Goal: Information Seeking & Learning: Learn about a topic

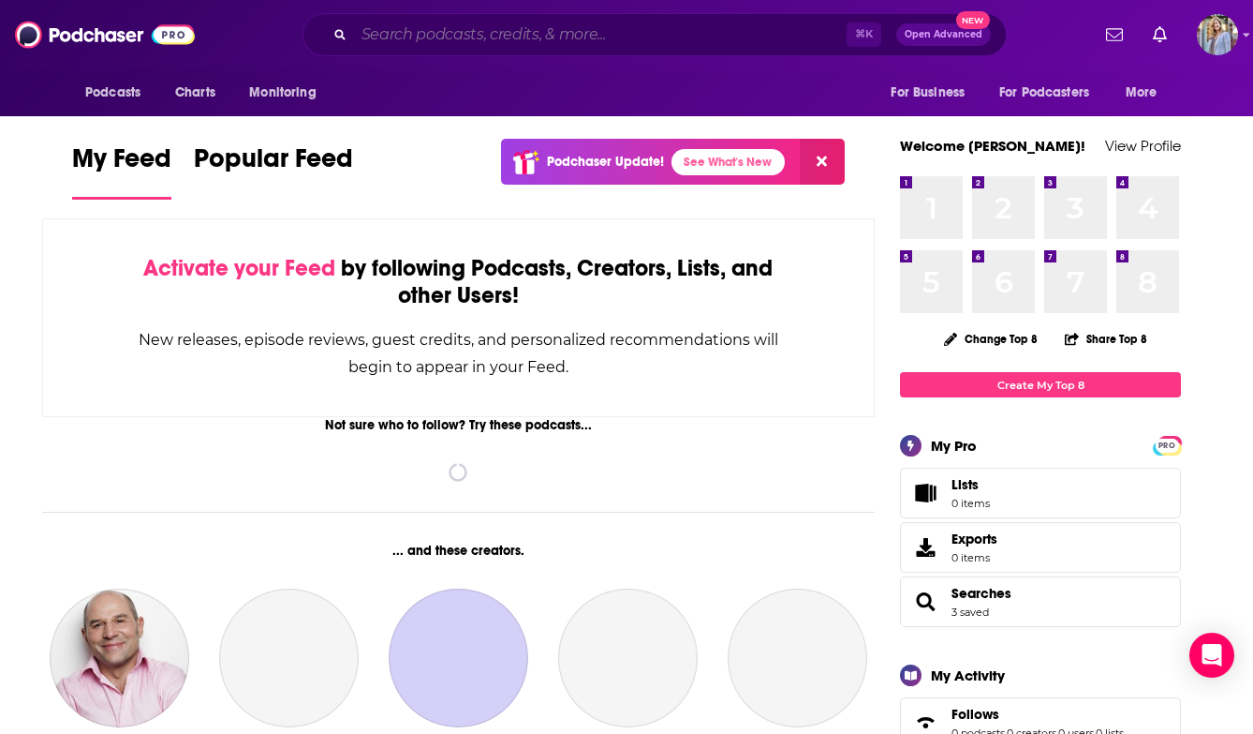
click at [417, 29] on input "Search podcasts, credits, & more..." at bounding box center [600, 35] width 493 height 30
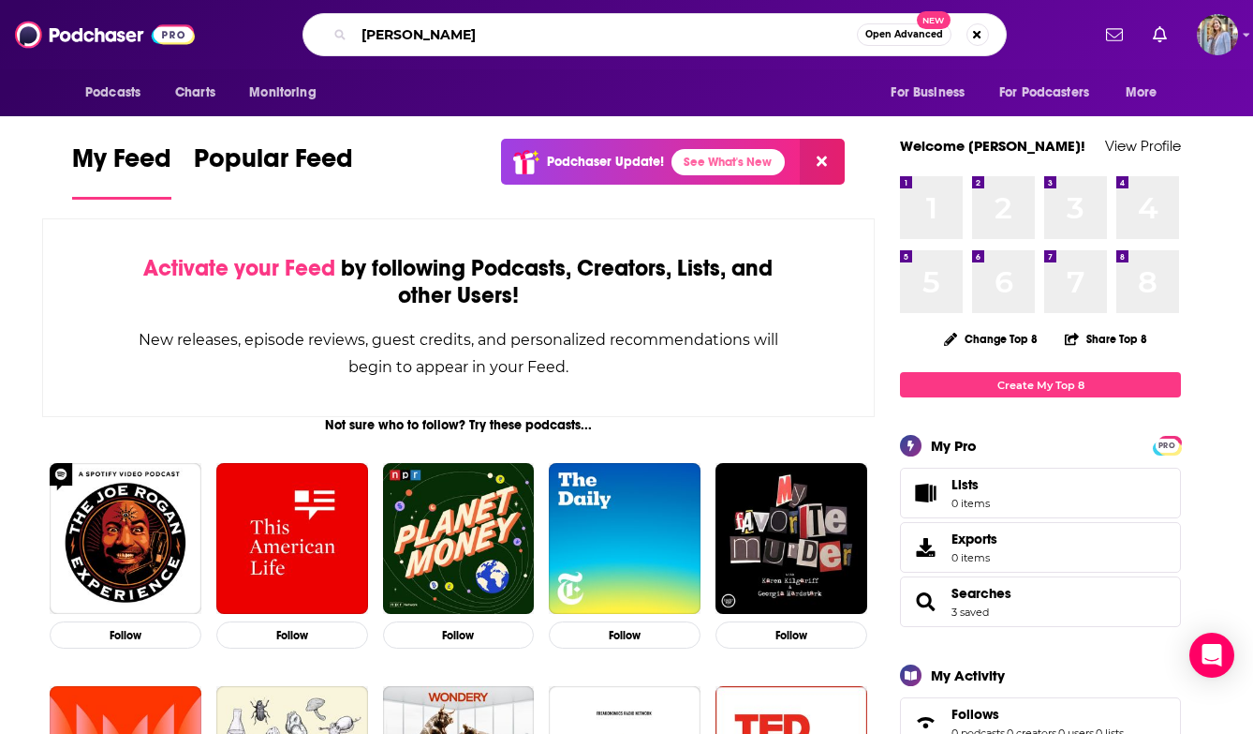
type input "[PERSON_NAME]"
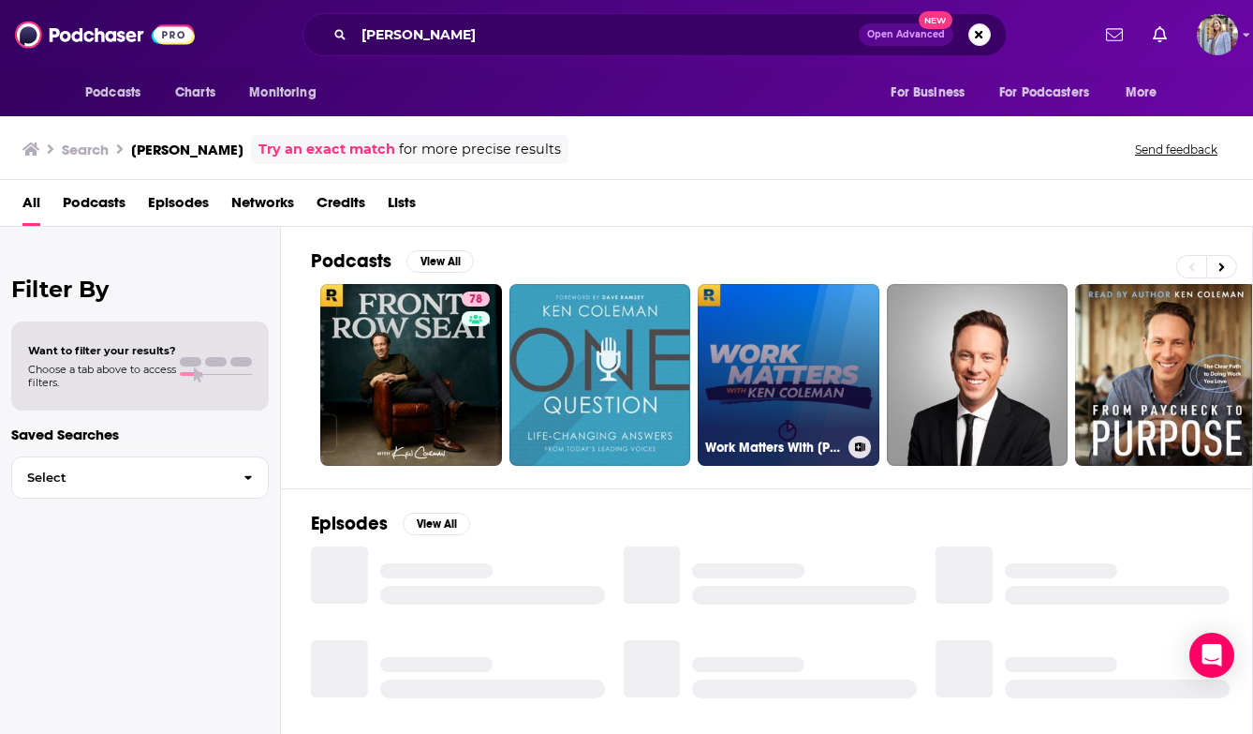
click at [760, 390] on link "Work Matters With [PERSON_NAME]" at bounding box center [789, 375] width 182 height 182
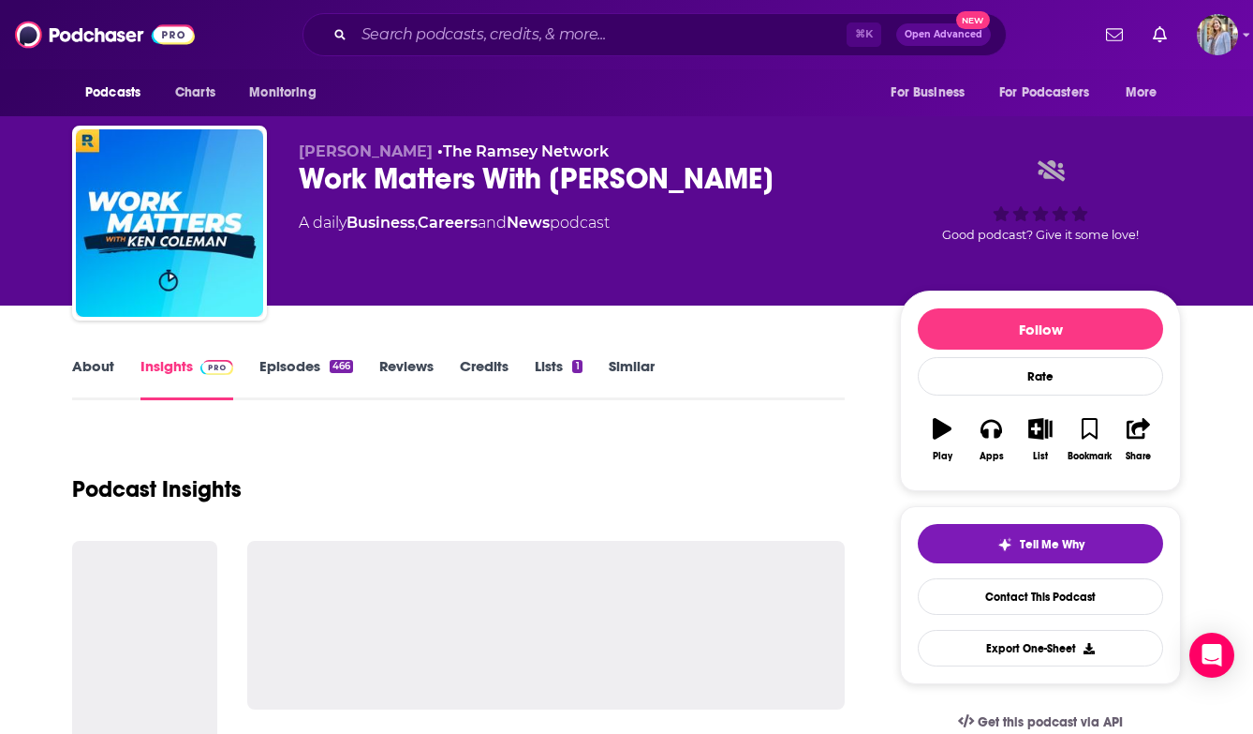
click at [313, 366] on link "Episodes 466" at bounding box center [306, 378] width 94 height 43
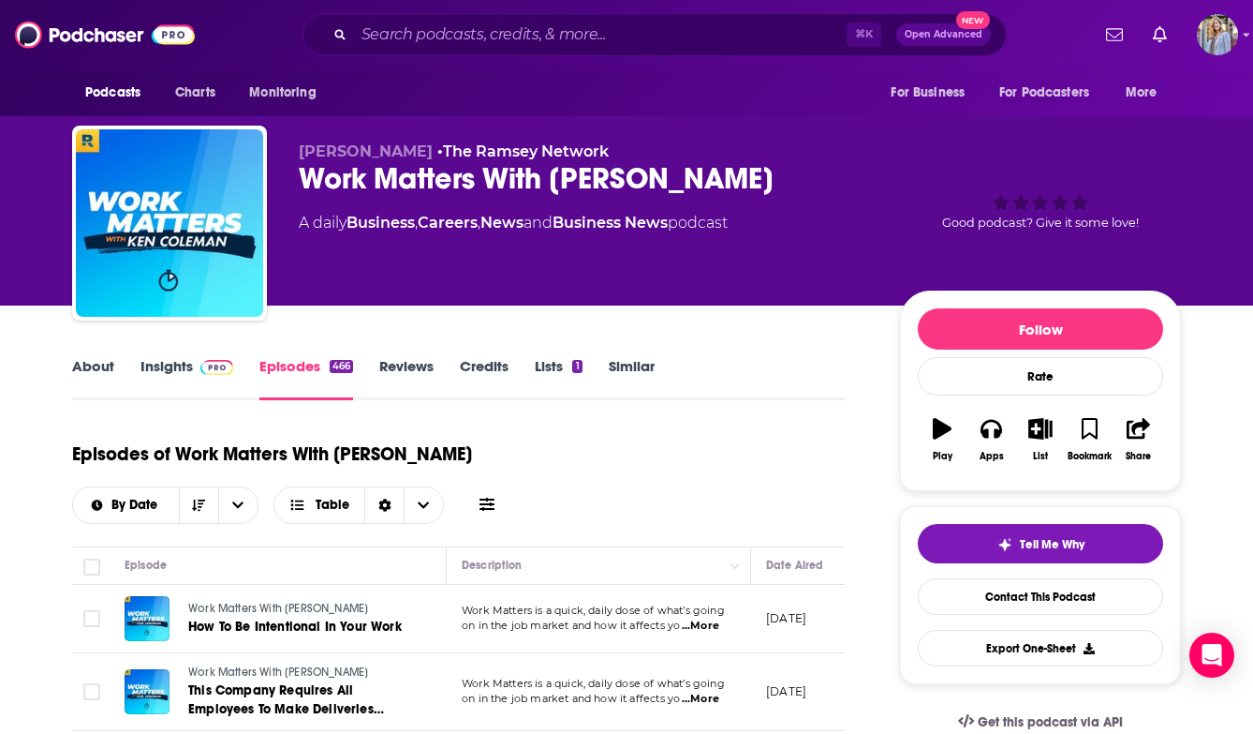
click at [170, 364] on link "Insights" at bounding box center [187, 378] width 93 height 43
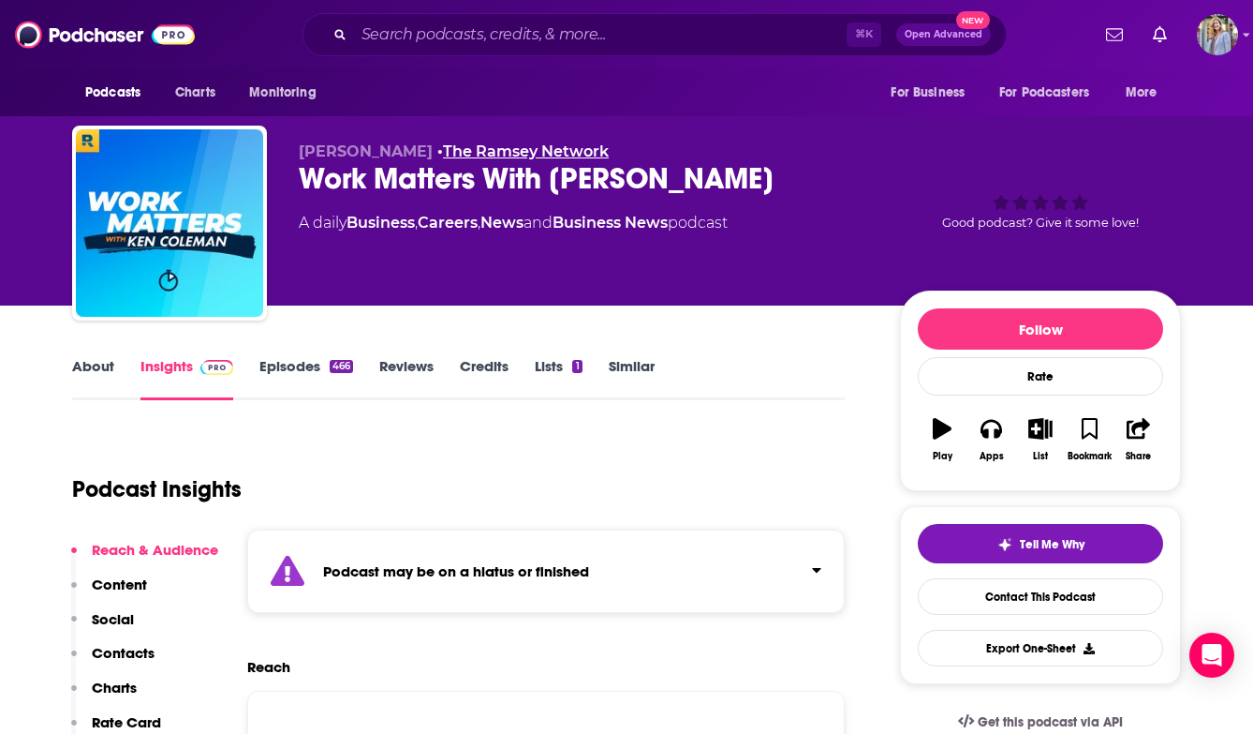
click at [527, 150] on link "The Ramsey Network" at bounding box center [526, 151] width 166 height 18
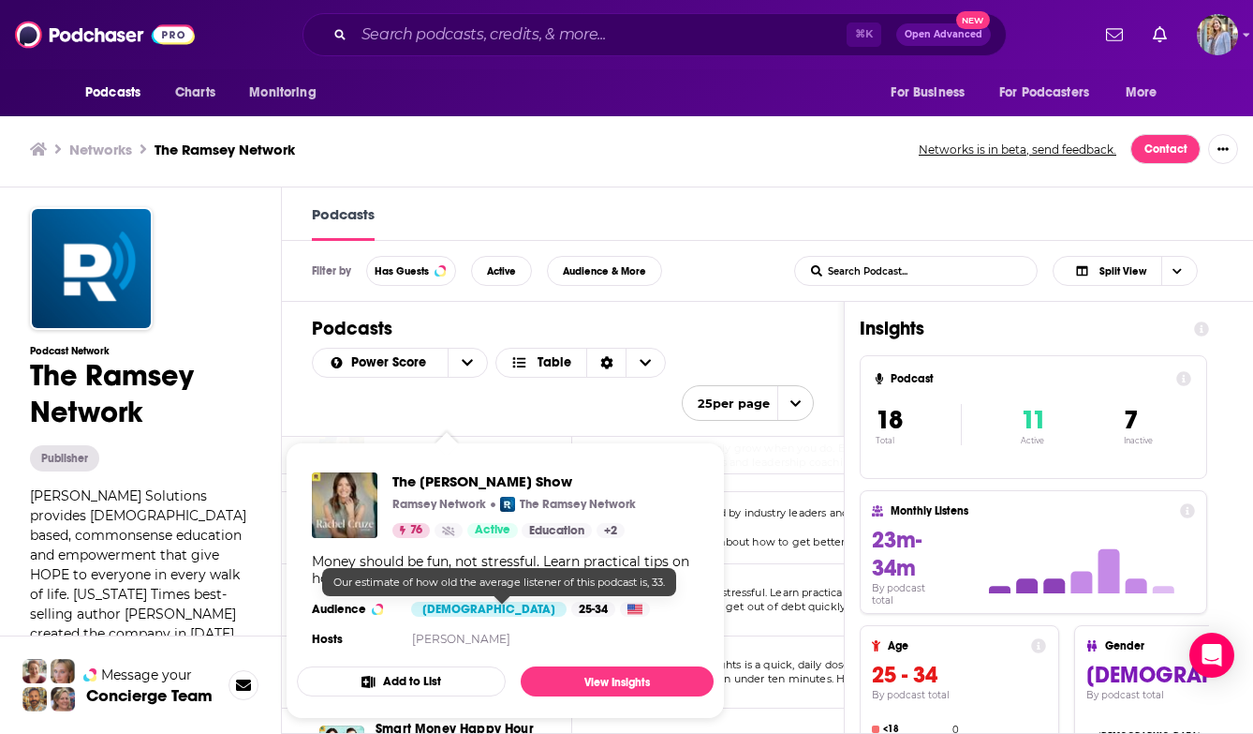
scroll to position [1, 0]
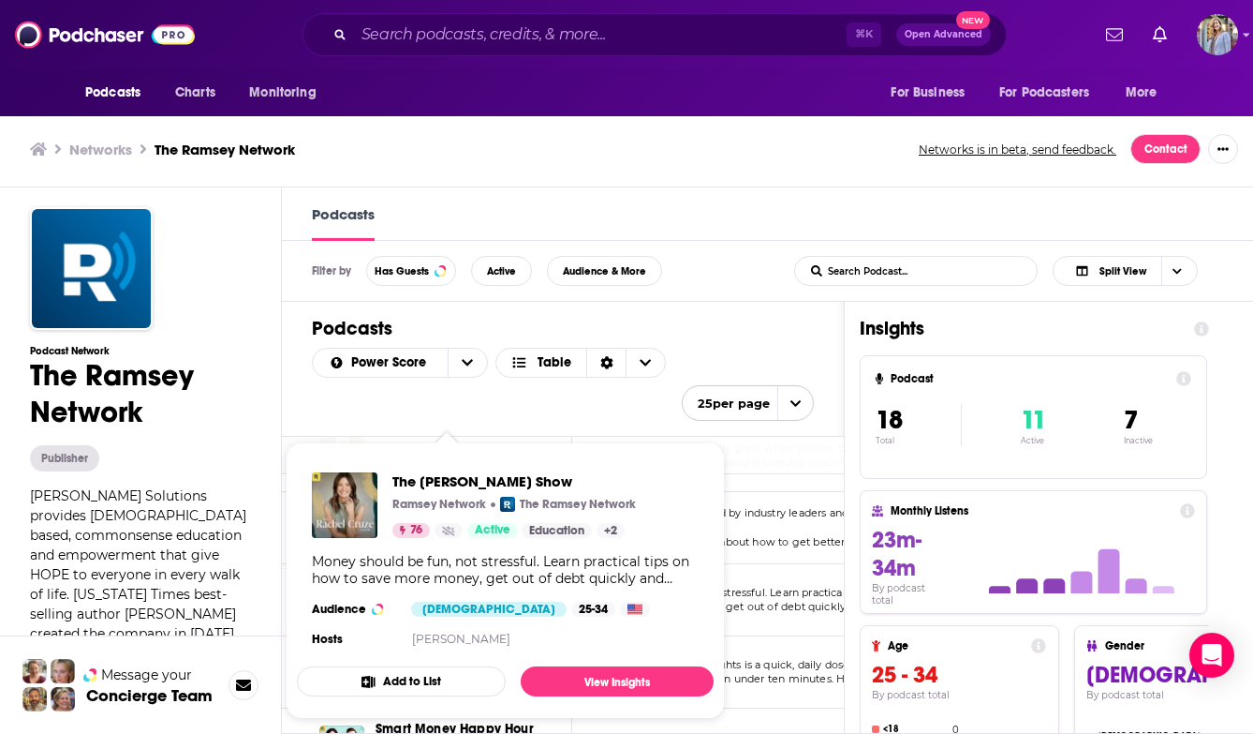
click at [476, 478] on span "The [PERSON_NAME] Show" at bounding box center [515, 481] width 244 height 18
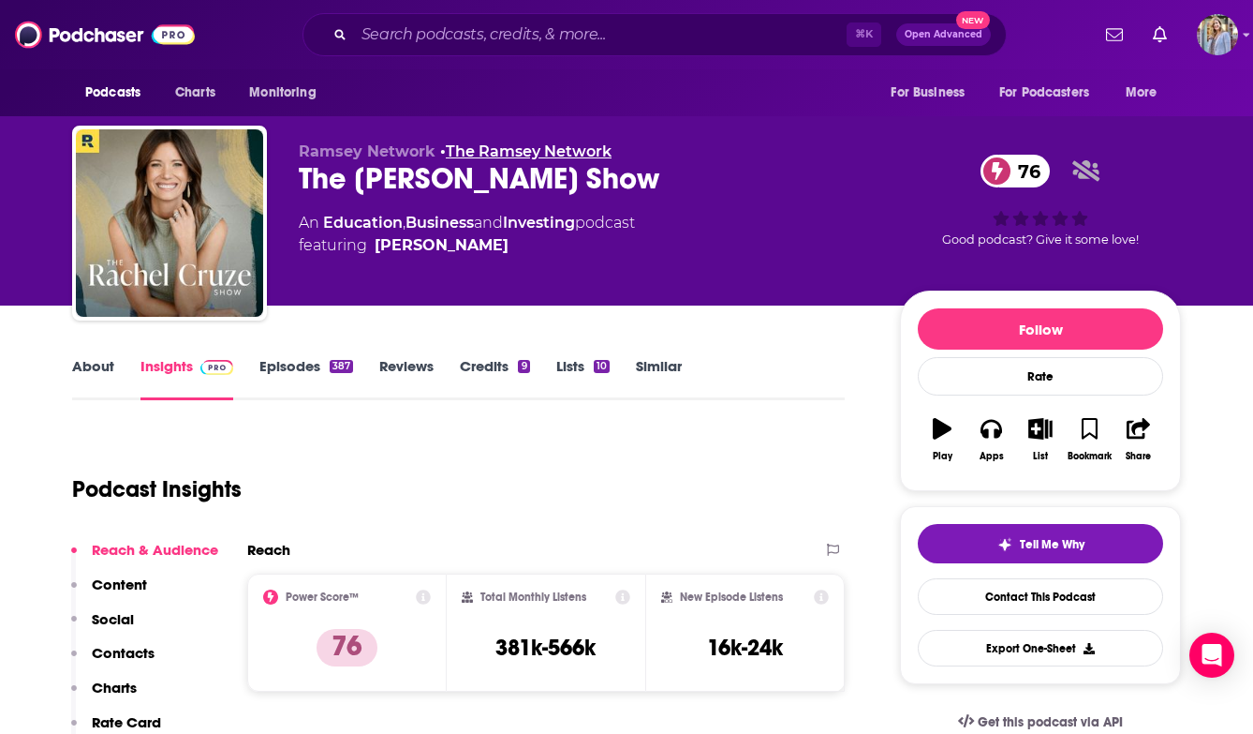
click at [507, 147] on link "The Ramsey Network" at bounding box center [529, 151] width 166 height 18
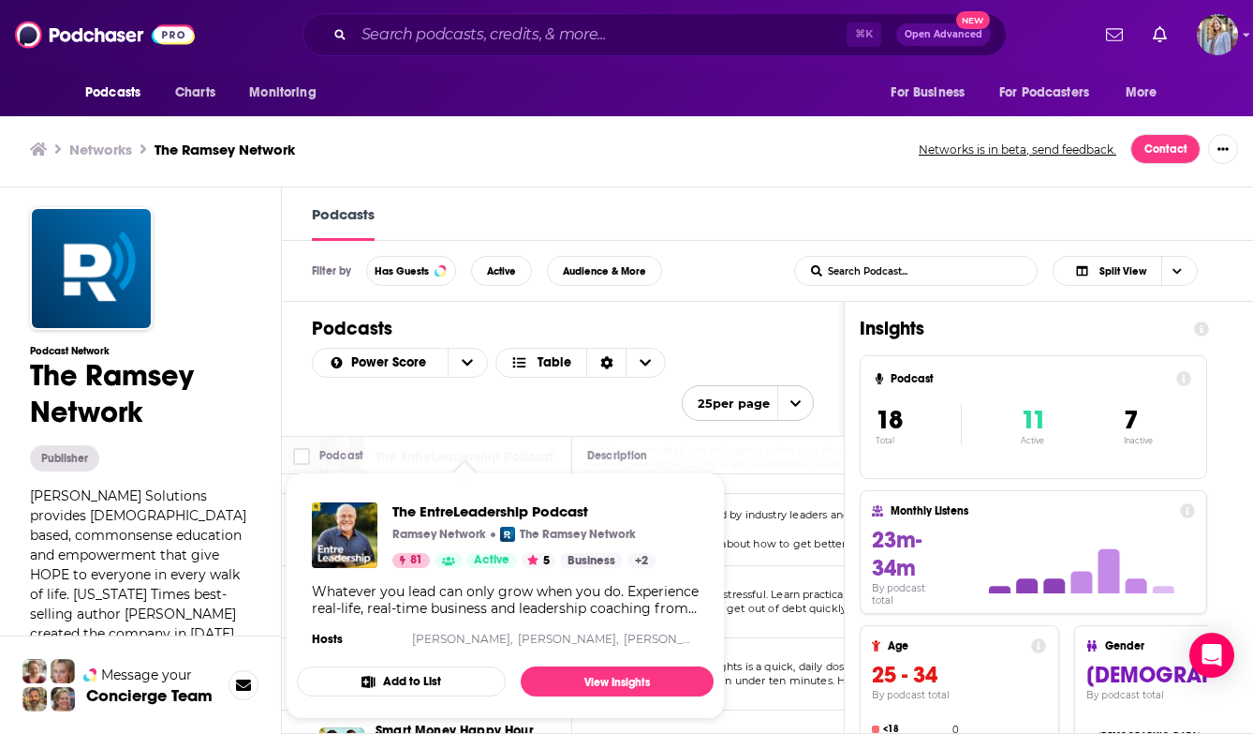
scroll to position [1, 0]
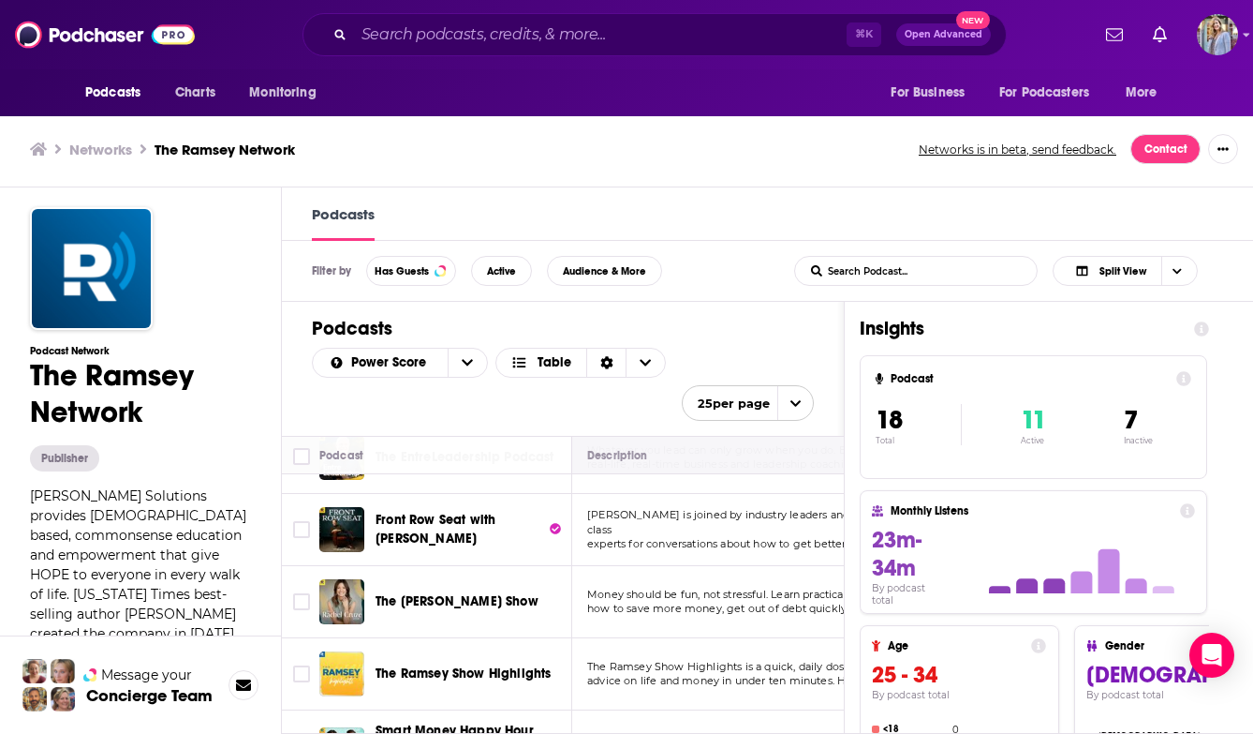
click at [736, 453] on icon "Move" at bounding box center [744, 455] width 22 height 22
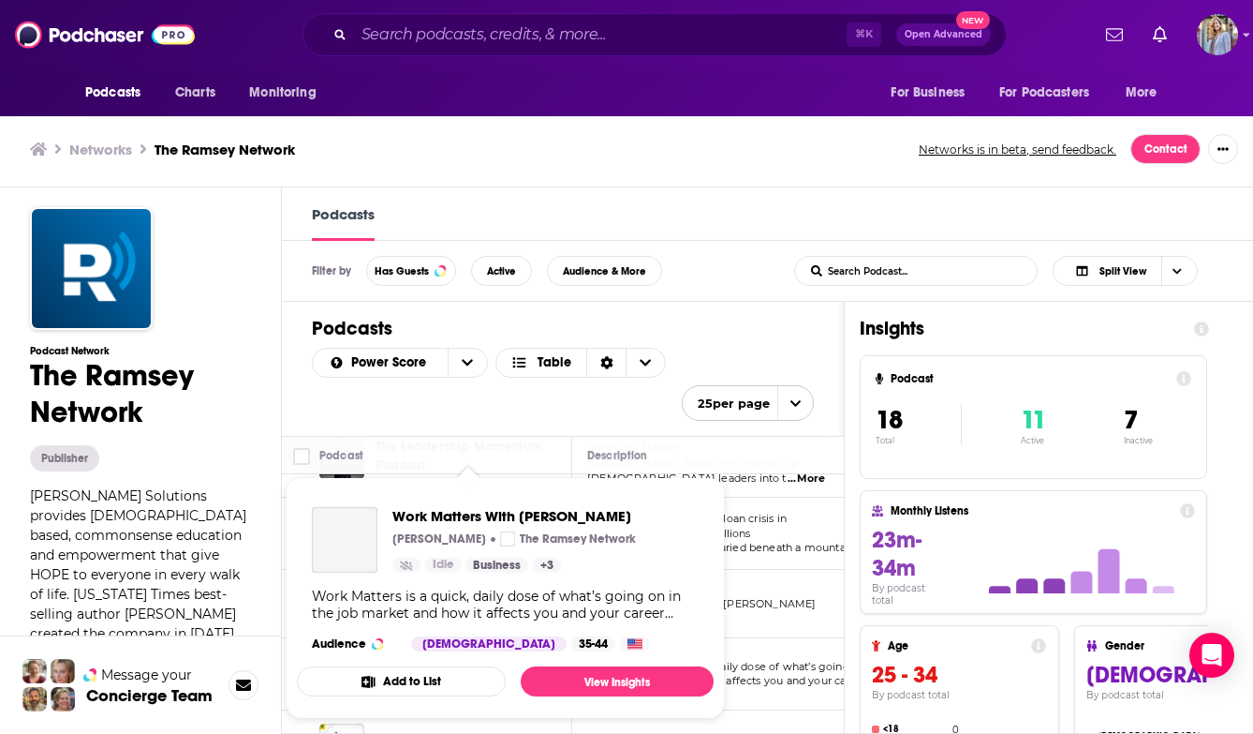
scroll to position [943, 0]
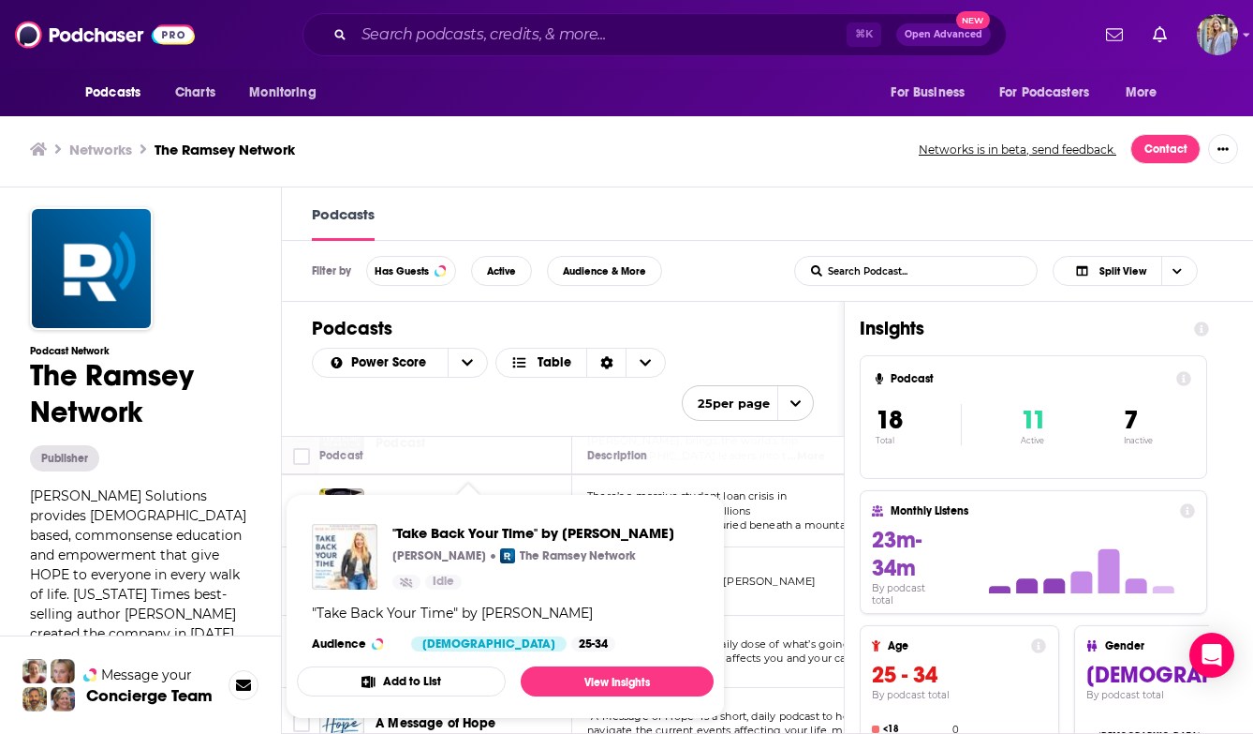
click at [443, 536] on span ""Take Back Your Time" by [PERSON_NAME]" at bounding box center [534, 533] width 282 height 18
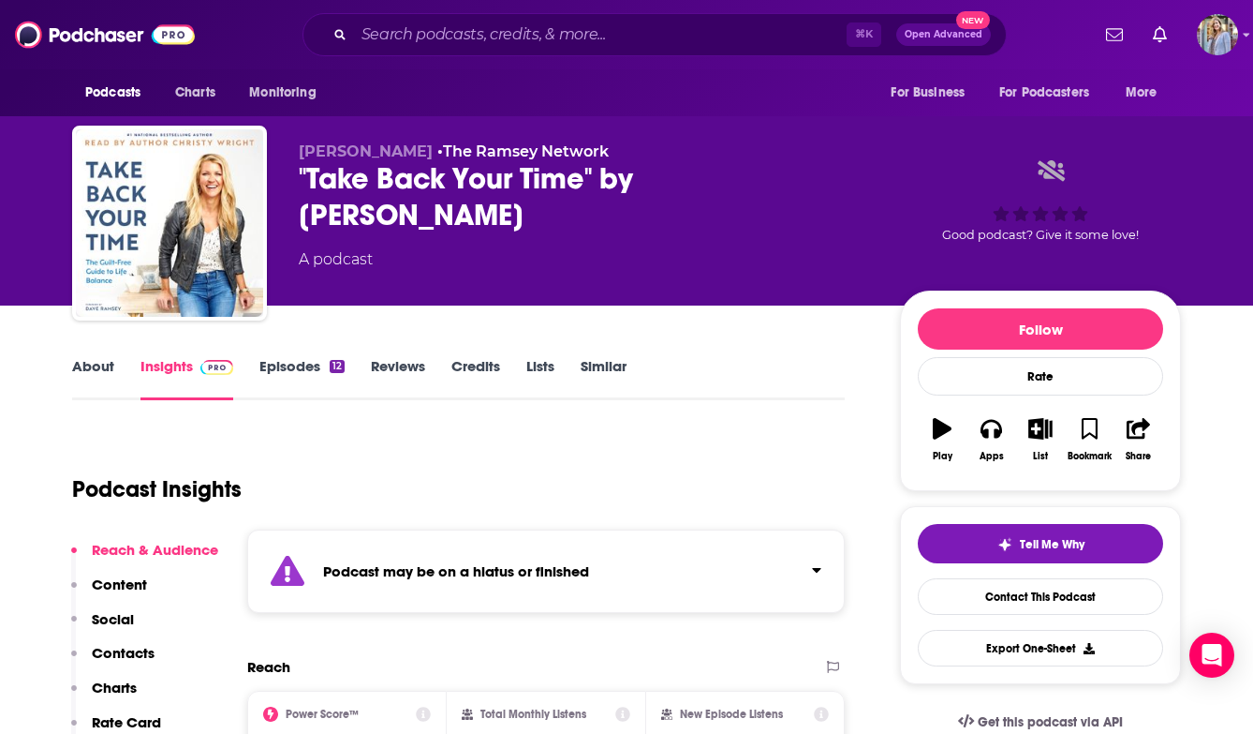
click at [303, 368] on link "Episodes 12" at bounding box center [301, 378] width 85 height 43
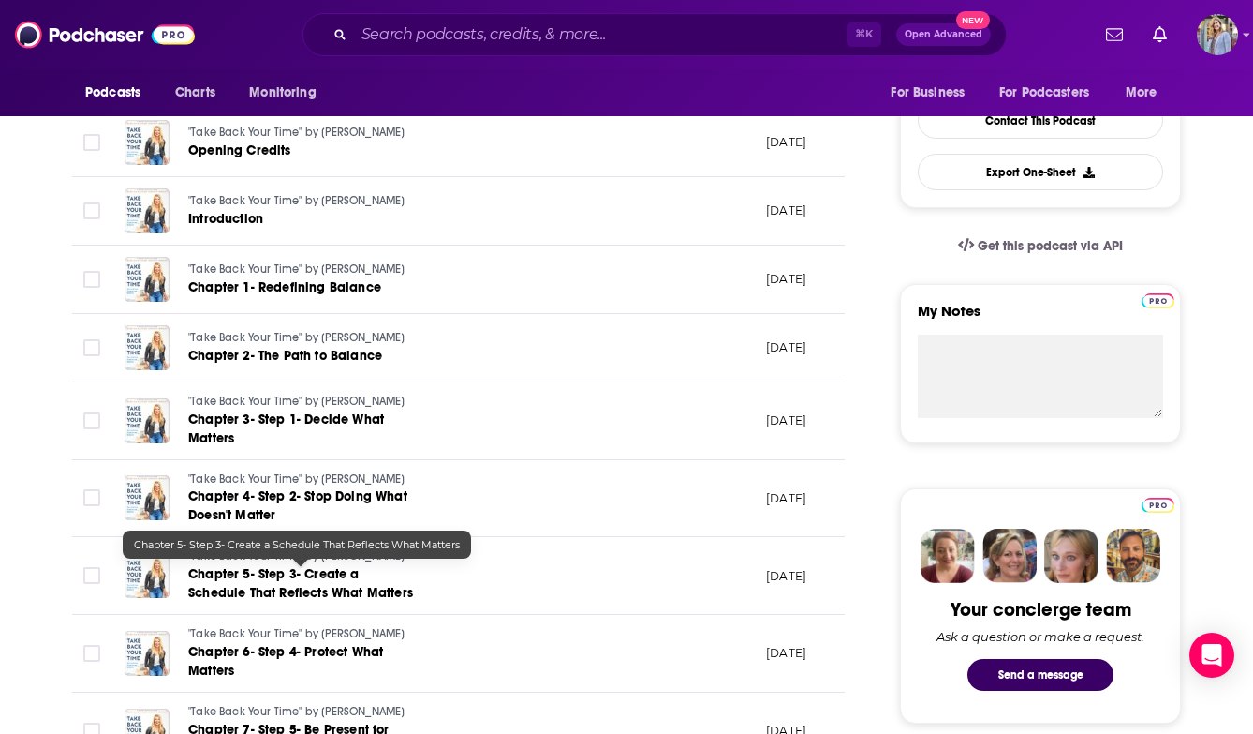
scroll to position [478, 0]
